Goal: Task Accomplishment & Management: Manage account settings

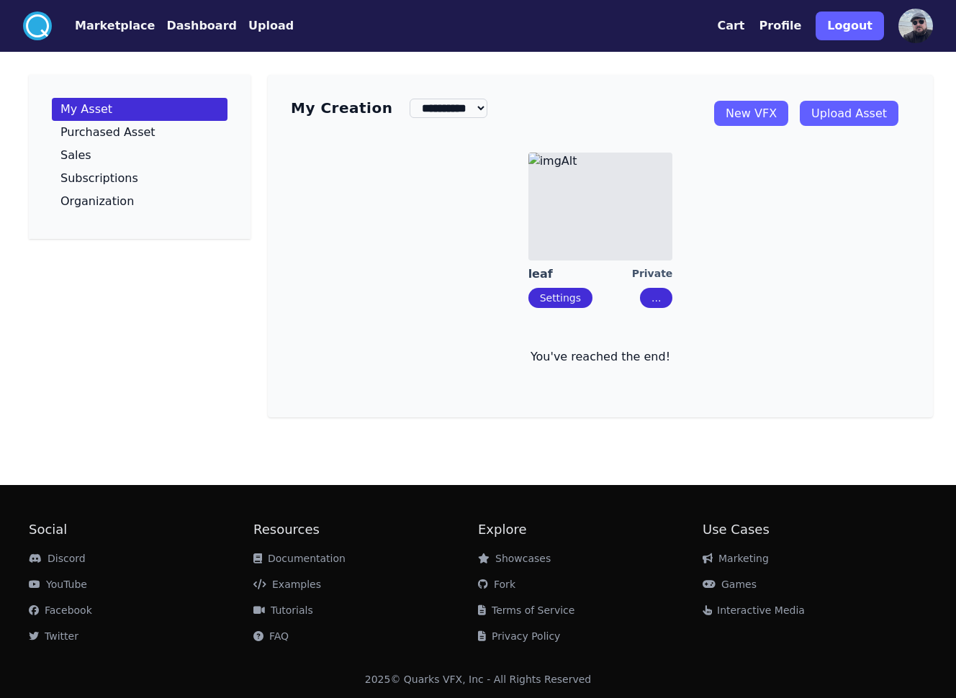
click at [629, 198] on img at bounding box center [601, 207] width 144 height 108
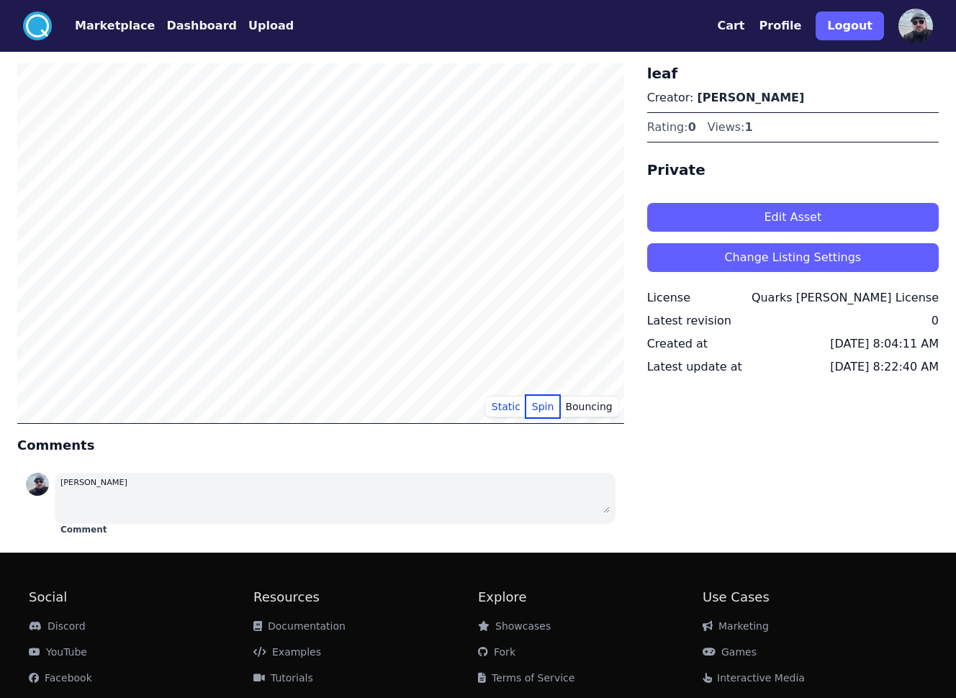
click at [558, 405] on button "Spin" at bounding box center [543, 407] width 34 height 22
click at [580, 405] on button "Bouncing" at bounding box center [588, 407] width 58 height 22
click at [500, 415] on button "Static" at bounding box center [506, 407] width 40 height 22
click at [740, 263] on button "Change Listing Settings" at bounding box center [793, 257] width 292 height 29
